Goal: Task Accomplishment & Management: Use online tool/utility

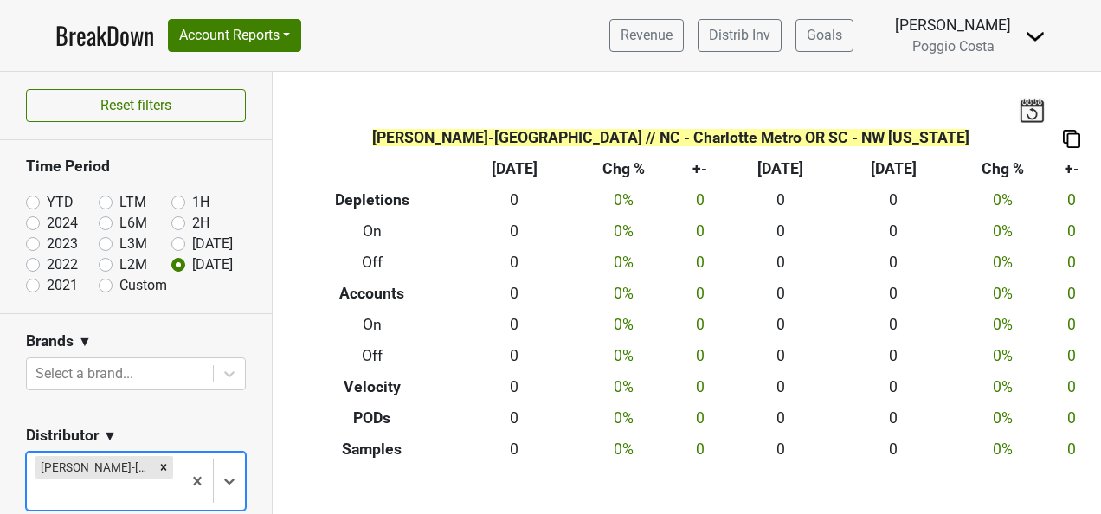
scroll to position [173, 0]
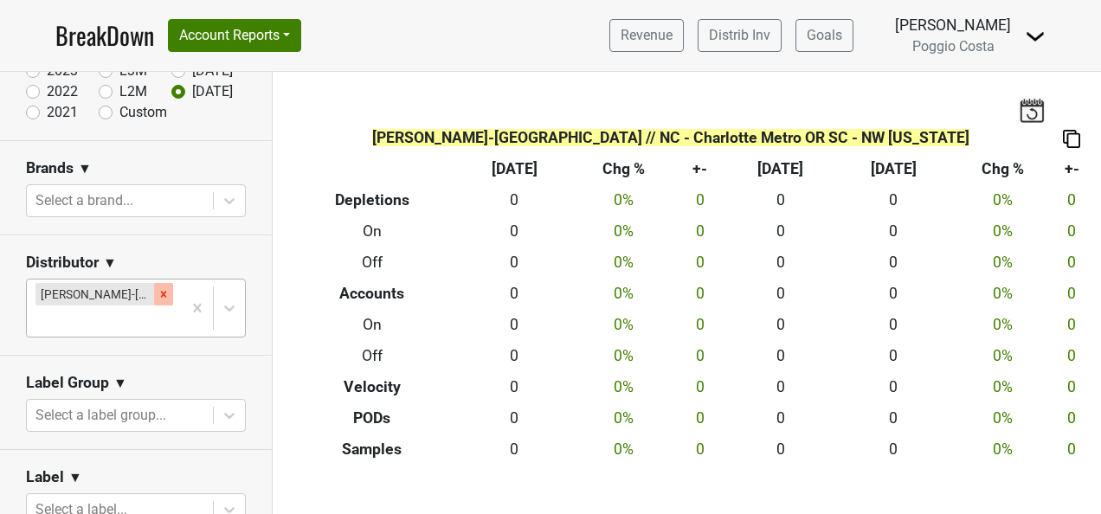
click at [161, 296] on icon "Remove MS Walker-NJ" at bounding box center [164, 294] width 6 height 6
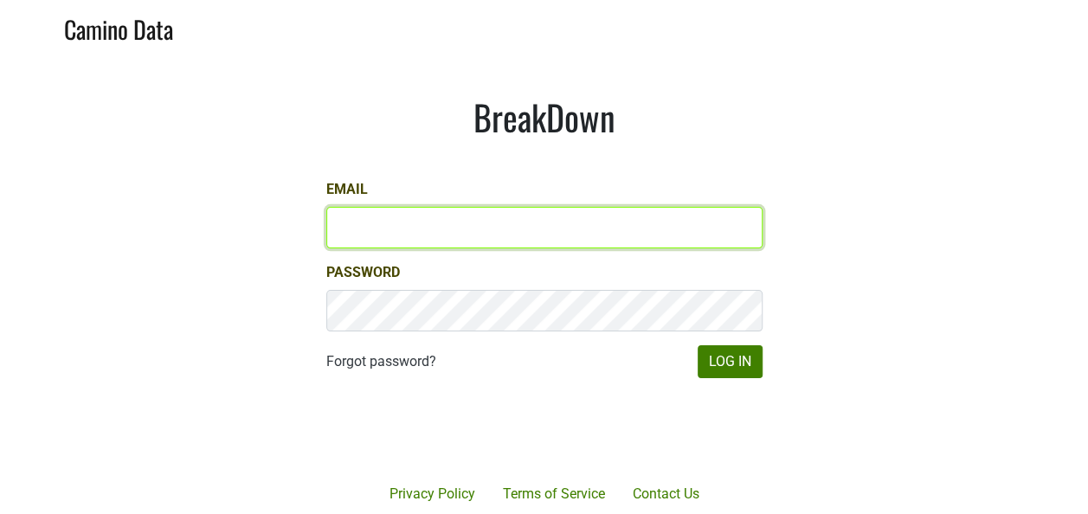
click at [602, 242] on input "Email" at bounding box center [544, 228] width 436 height 42
type input "[PERSON_NAME][EMAIL_ADDRESS][DOMAIN_NAME]"
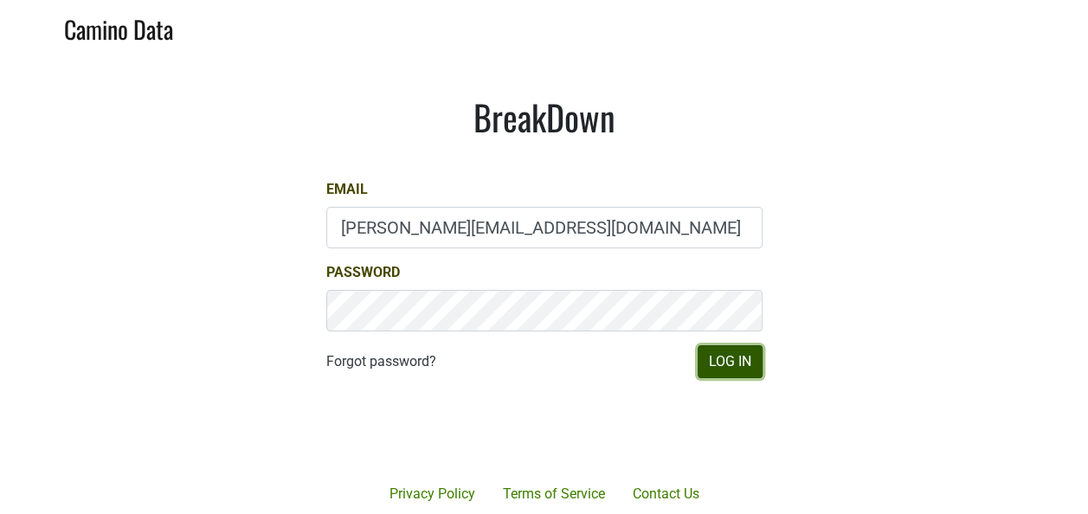
click at [753, 370] on button "Log In" at bounding box center [730, 361] width 65 height 33
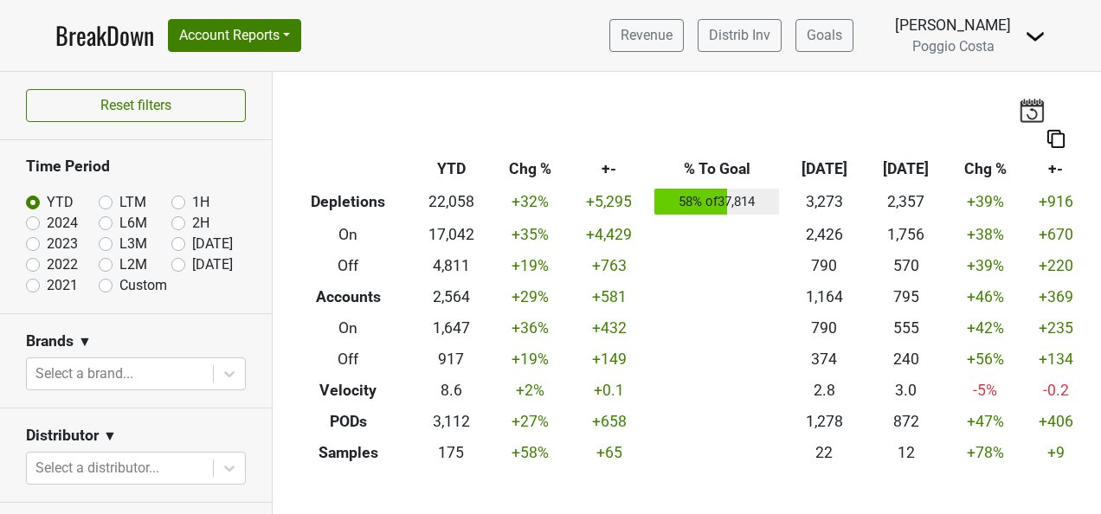
click at [192, 266] on label "[DATE]" at bounding box center [212, 264] width 41 height 21
click at [175, 266] on input "[DATE]" at bounding box center [205, 262] width 69 height 17
radio input "true"
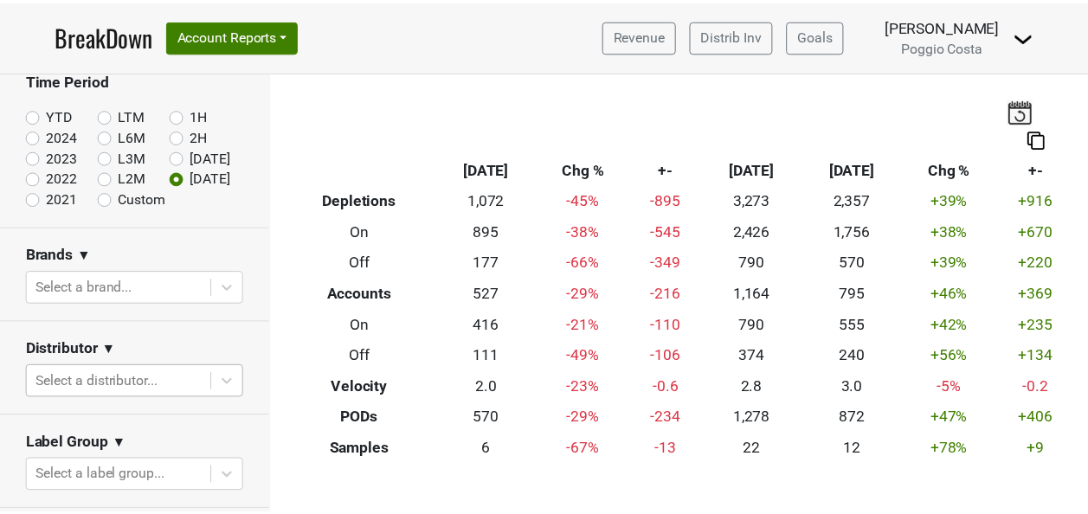
scroll to position [149, 0]
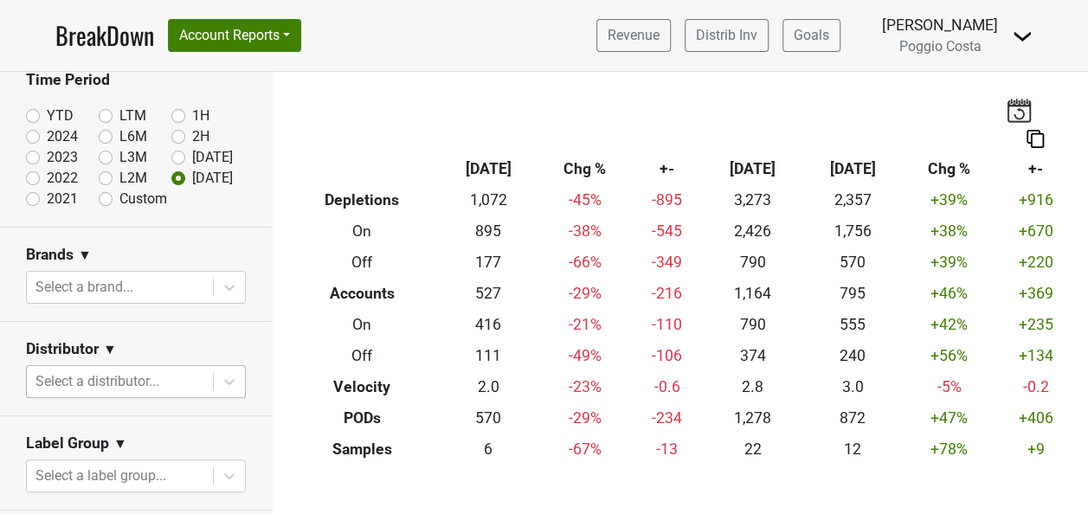
click at [170, 390] on body "BreakDown Account Reports SuperRanker Map Award Progress Chain Compliance CRM N…" at bounding box center [544, 257] width 1088 height 514
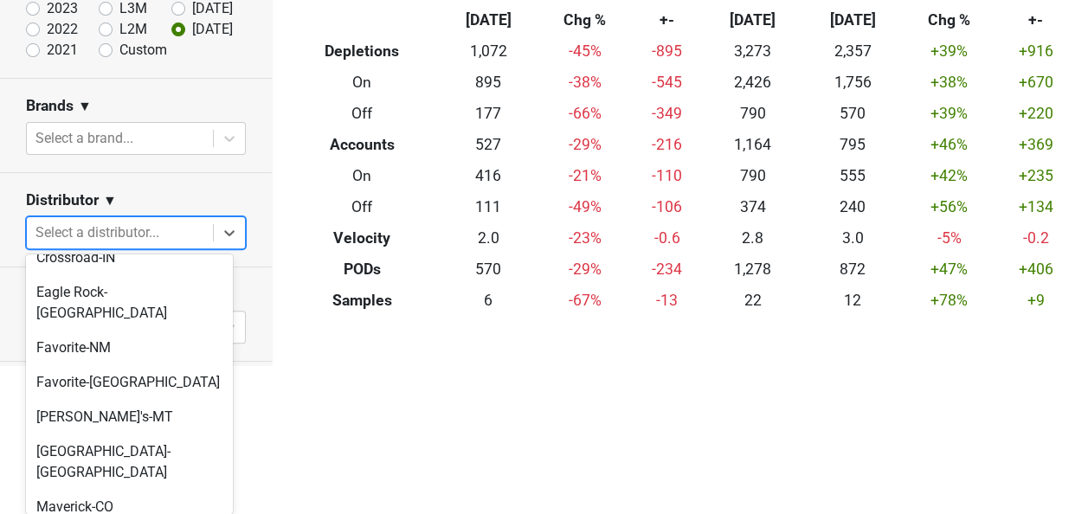
scroll to position [606, 0]
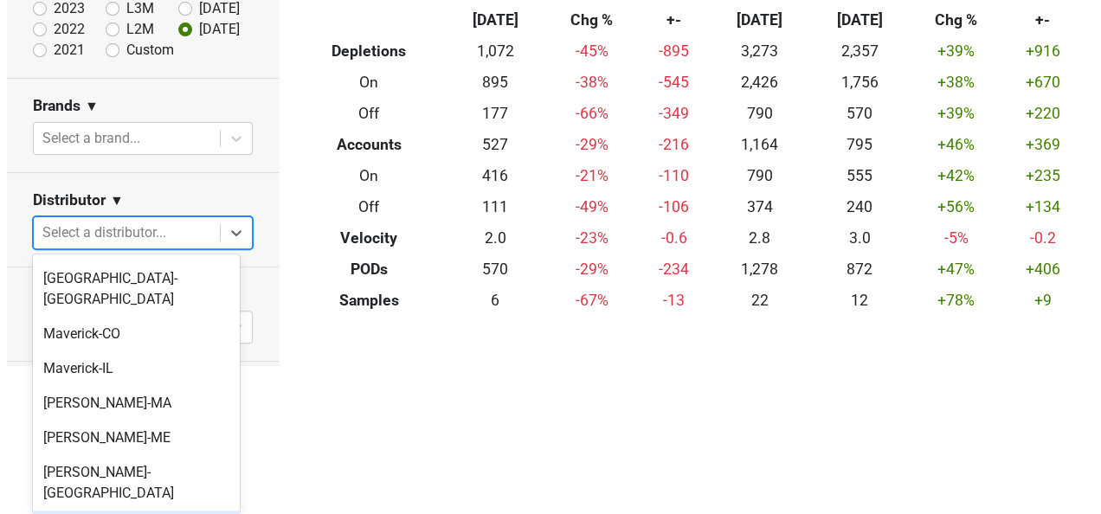
scroll to position [0, 0]
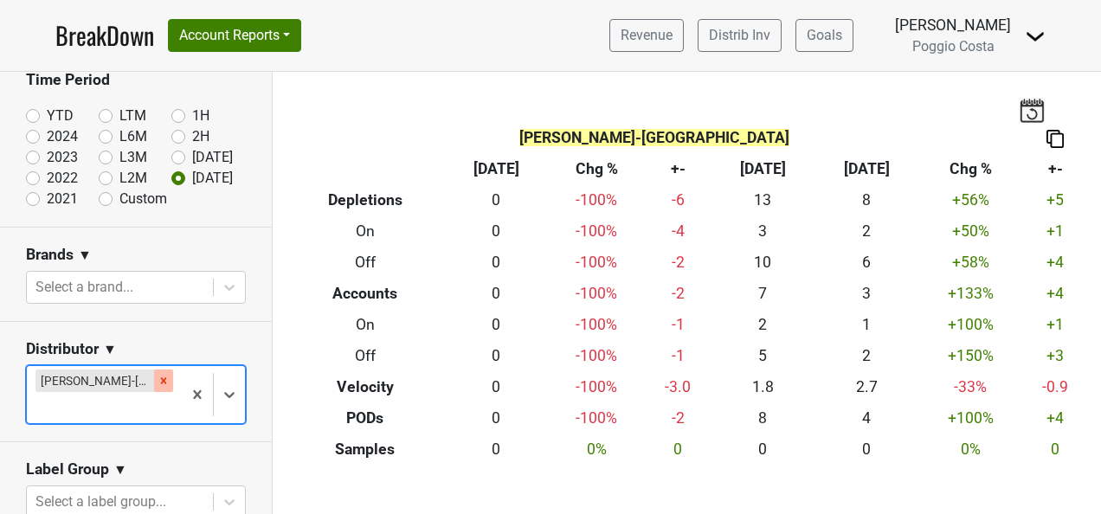
click at [158, 381] on icon "Remove MS Walker-NJ" at bounding box center [164, 381] width 12 height 12
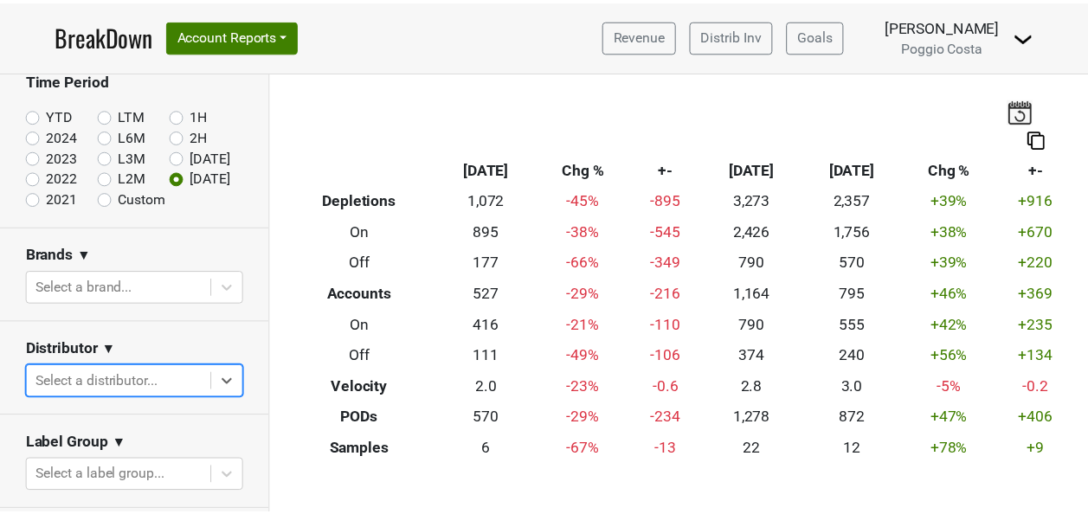
scroll to position [149, 0]
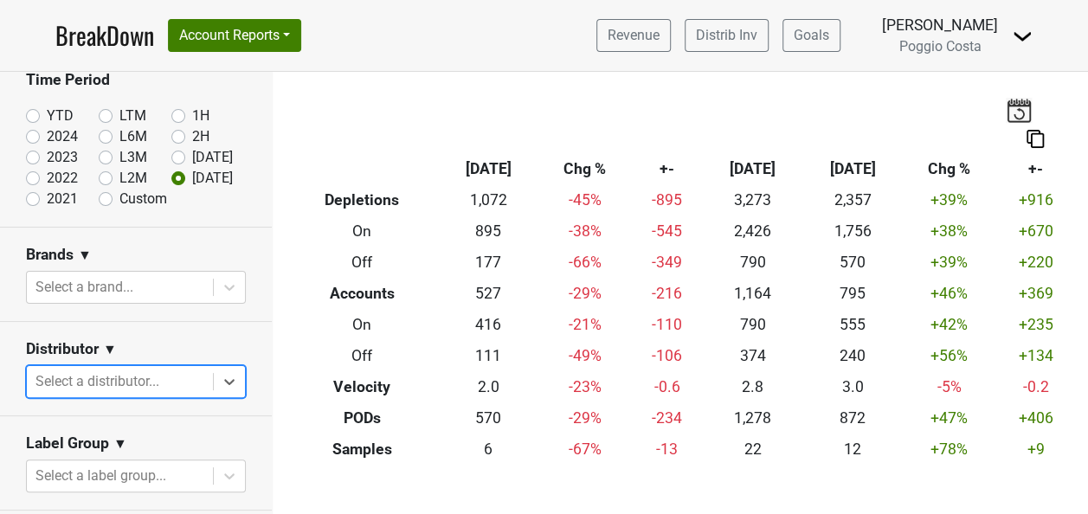
click at [164, 383] on body "BreakDown Account Reports SuperRanker Map Award Progress Chain Compliance CRM N…" at bounding box center [544, 257] width 1088 height 514
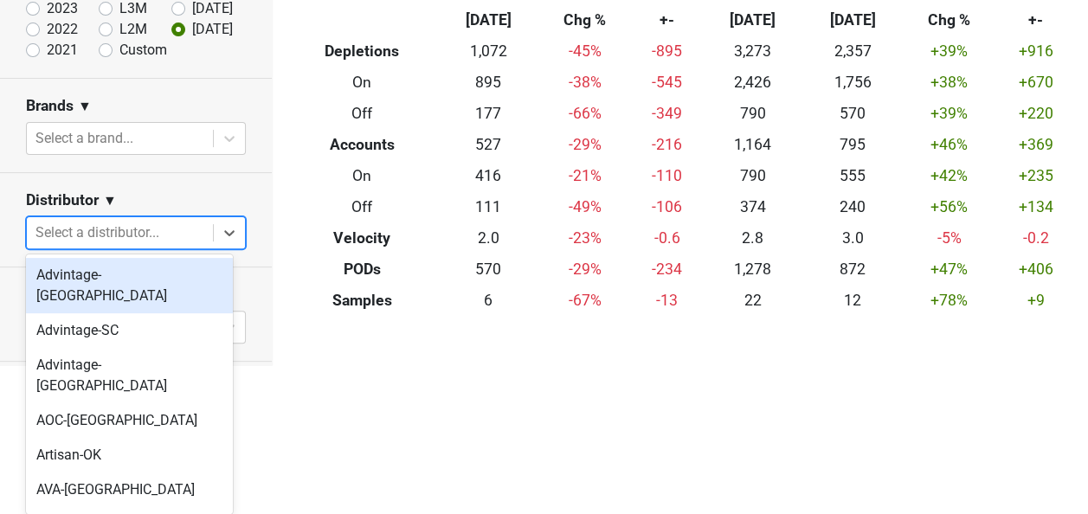
click at [177, 286] on div "Advintage-NC" at bounding box center [129, 285] width 207 height 55
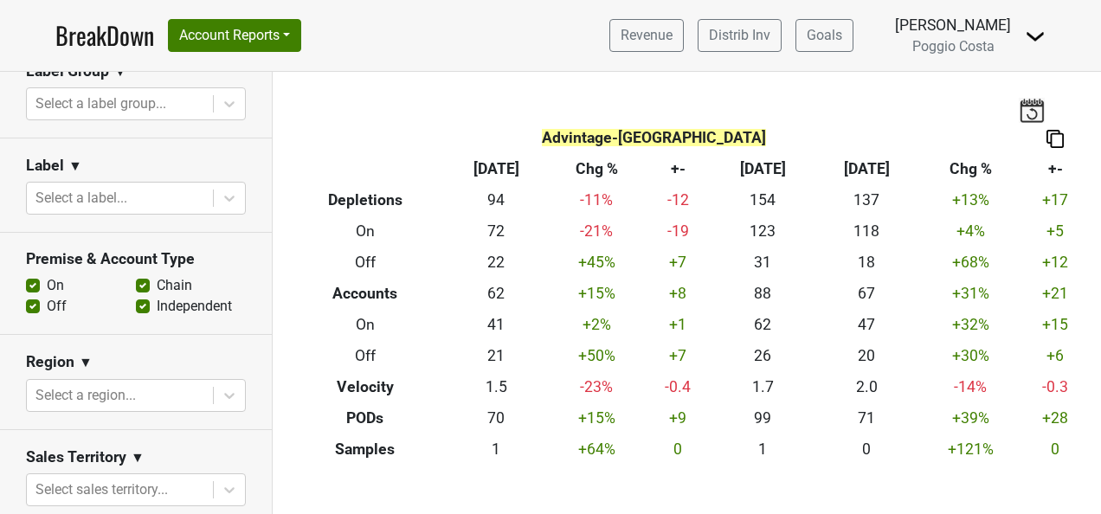
scroll to position [519, 0]
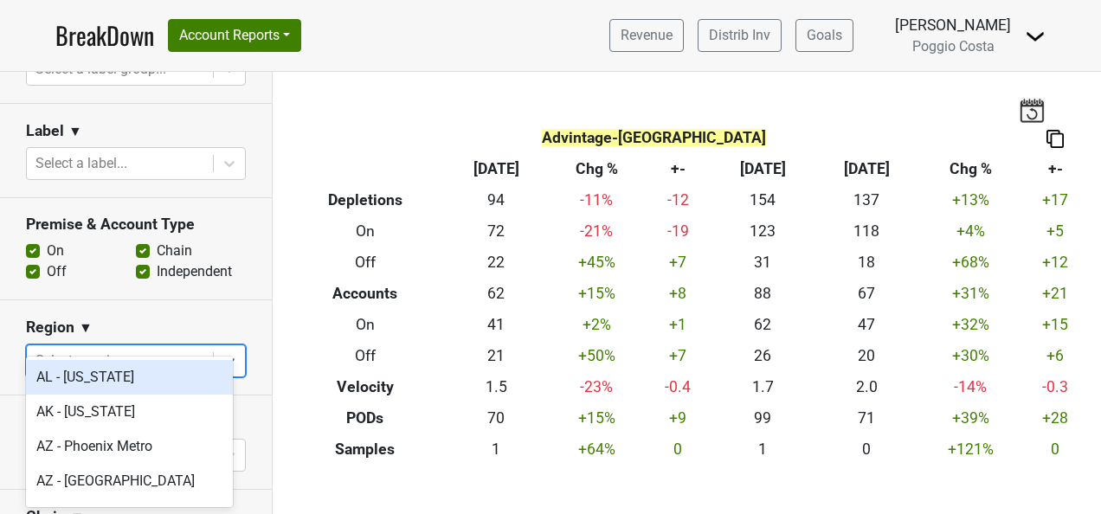
click at [154, 349] on div at bounding box center [119, 361] width 169 height 24
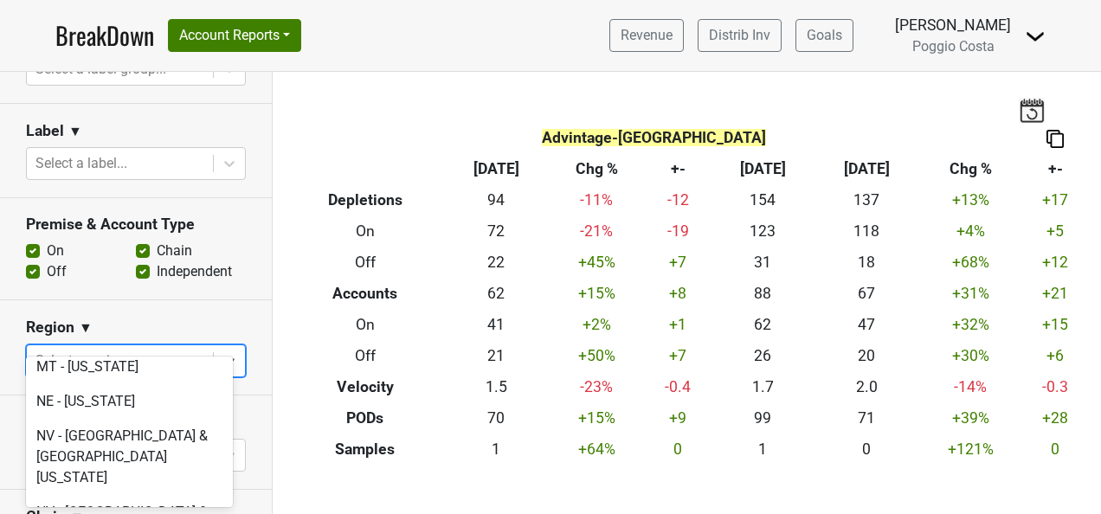
scroll to position [3635, 0]
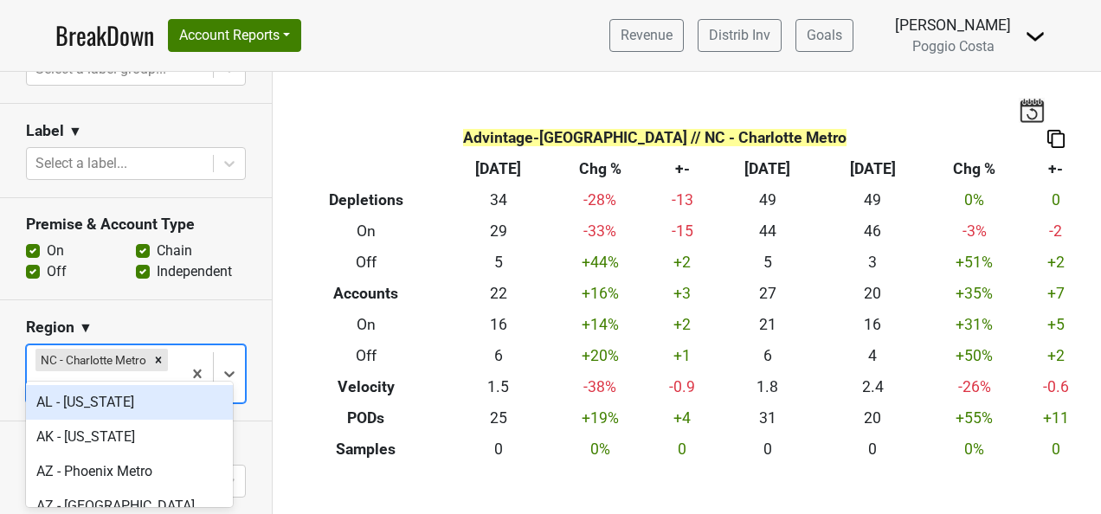
click at [145, 375] on div at bounding box center [104, 387] width 138 height 24
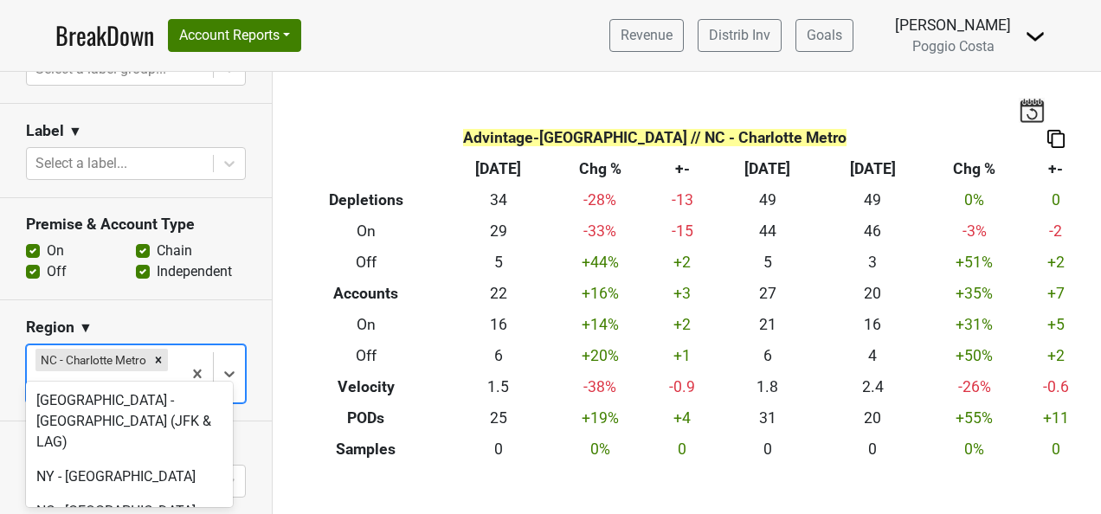
scroll to position [4222, 0]
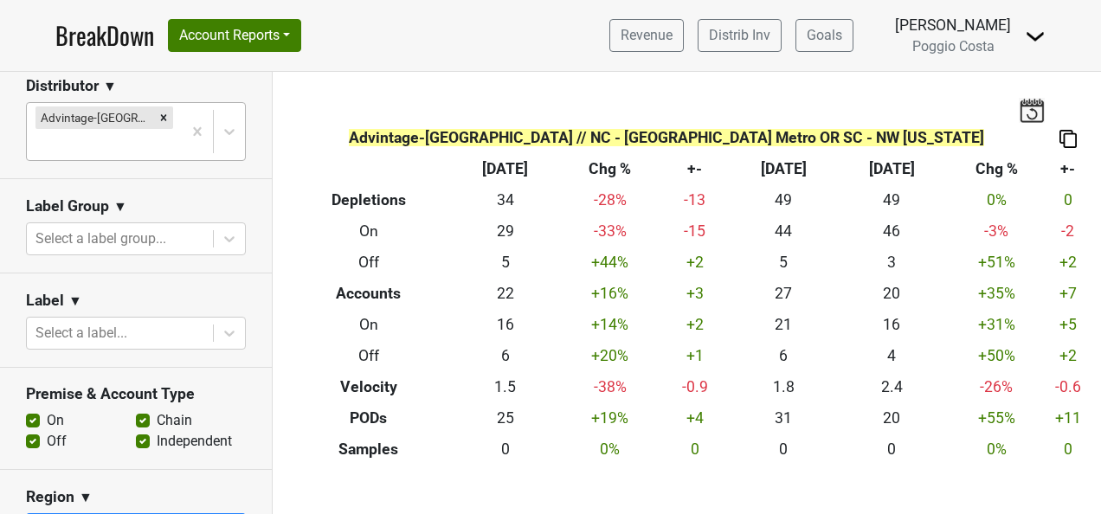
scroll to position [346, 0]
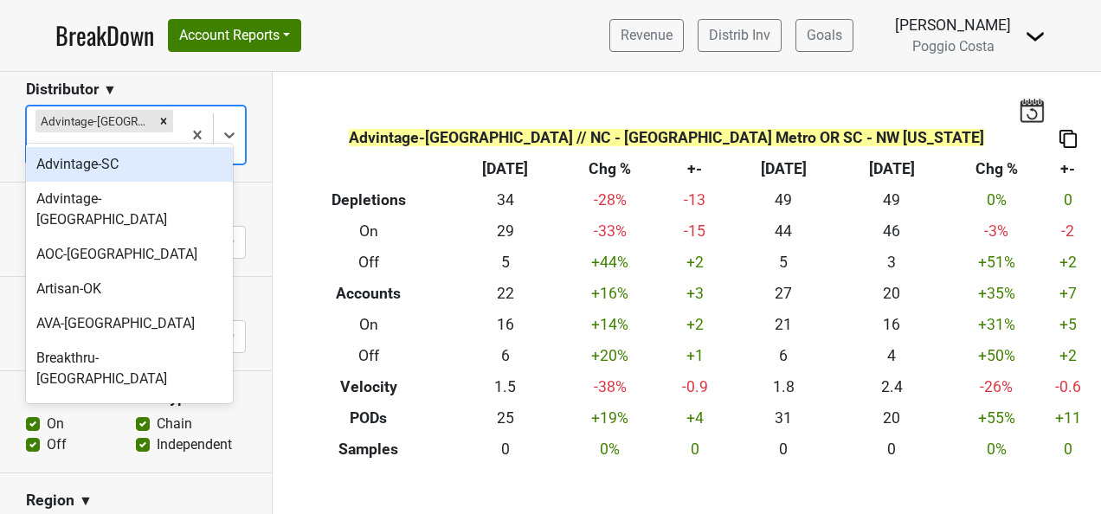
click at [153, 136] on div at bounding box center [104, 148] width 138 height 24
click at [154, 167] on div "Advintage-SC" at bounding box center [129, 164] width 207 height 35
